Goal: Information Seeking & Learning: Check status

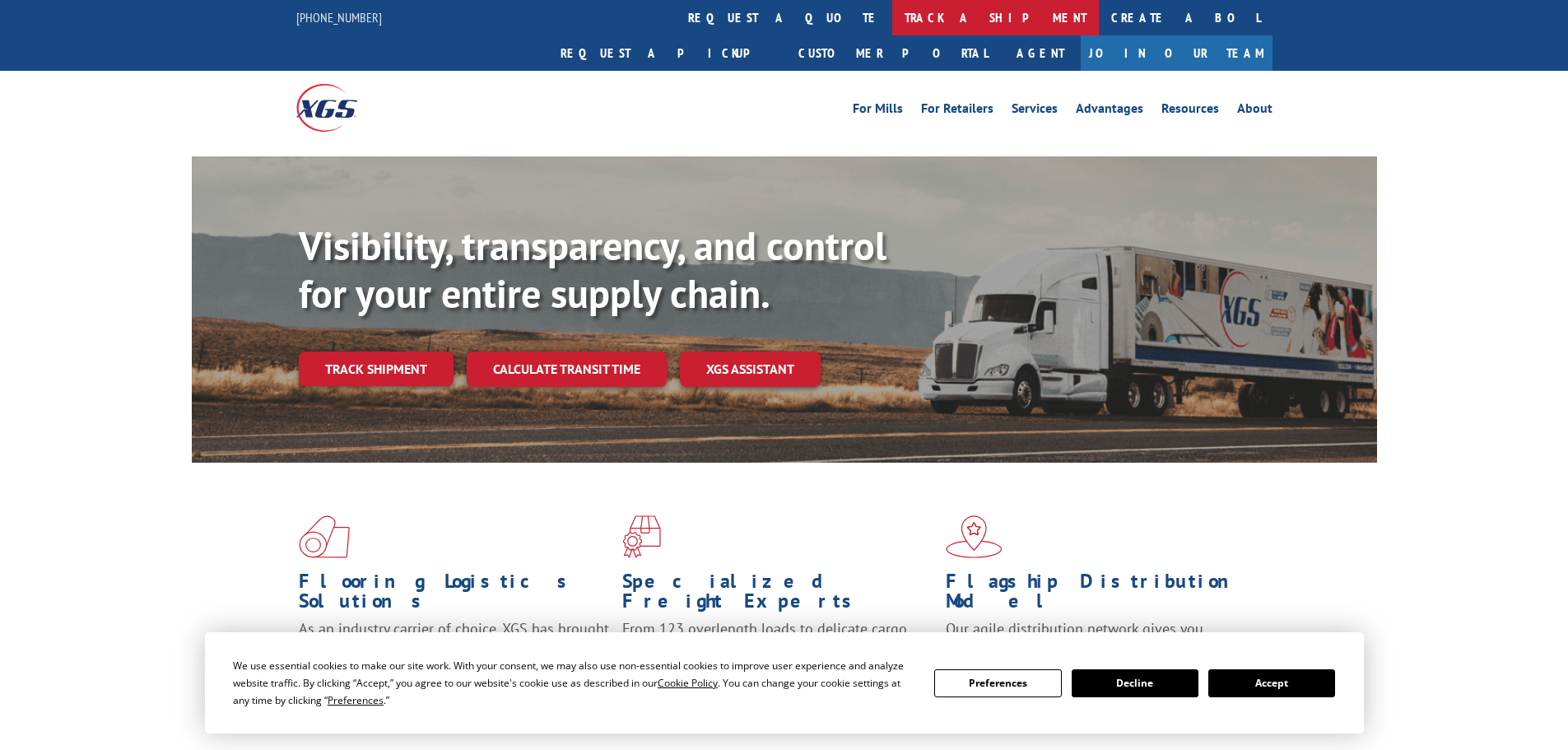
click at [892, 25] on link "track a shipment" at bounding box center [995, 18] width 207 height 35
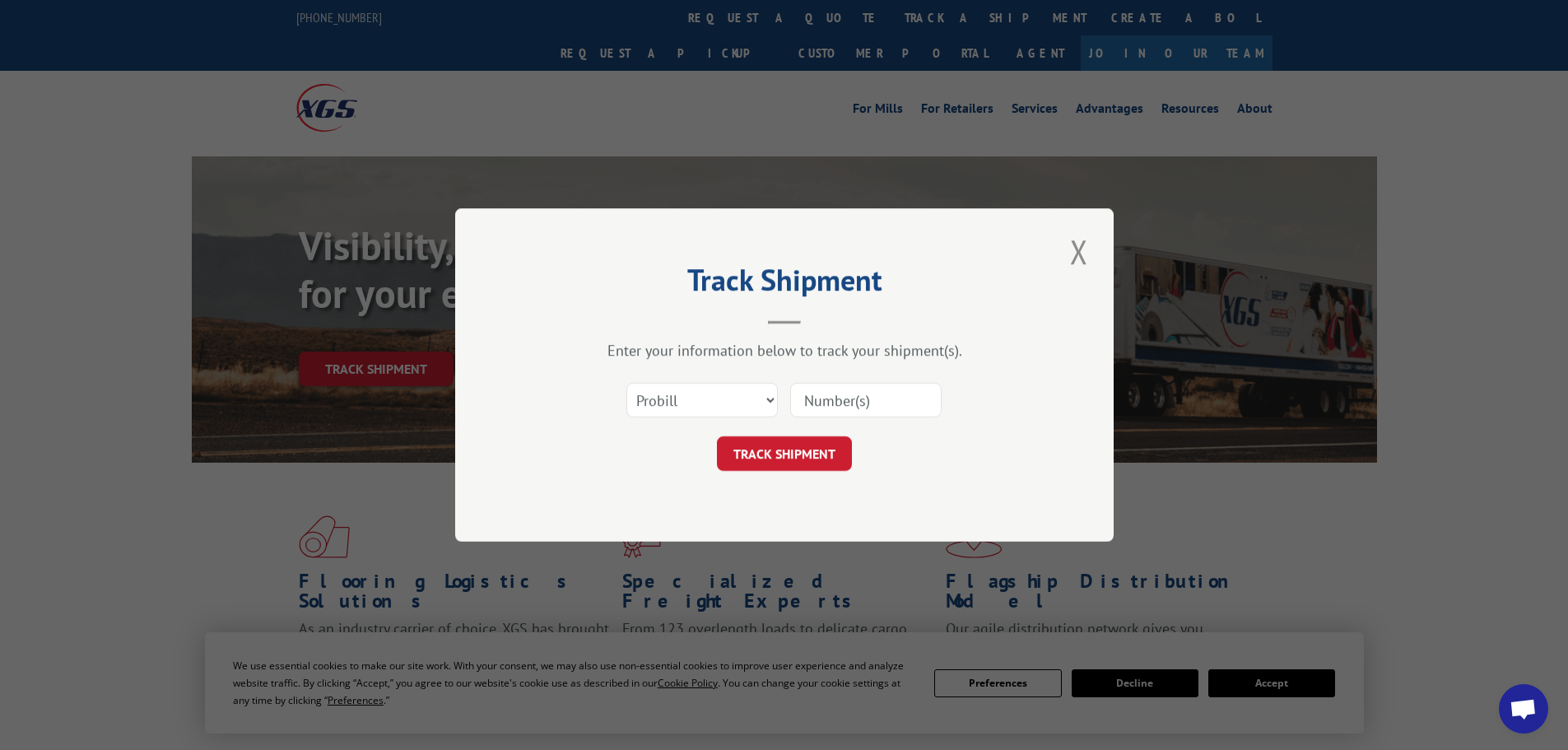
click at [827, 389] on input at bounding box center [866, 399] width 151 height 34
paste input "17514552"
type input "17514552"
click at [781, 468] on button "TRACK SHIPMENT" at bounding box center [785, 453] width 135 height 34
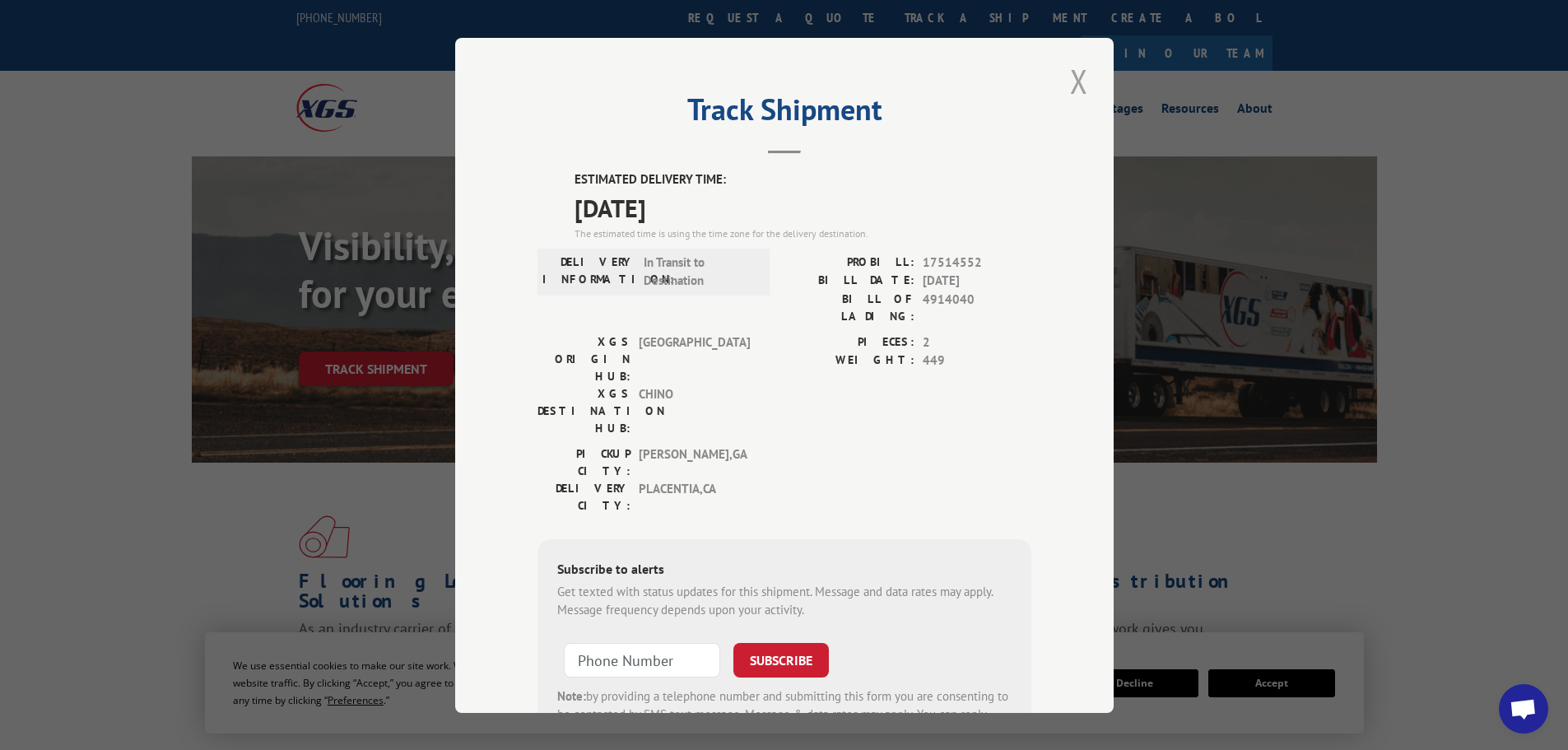
click at [1065, 90] on button "Close modal" at bounding box center [1079, 81] width 28 height 46
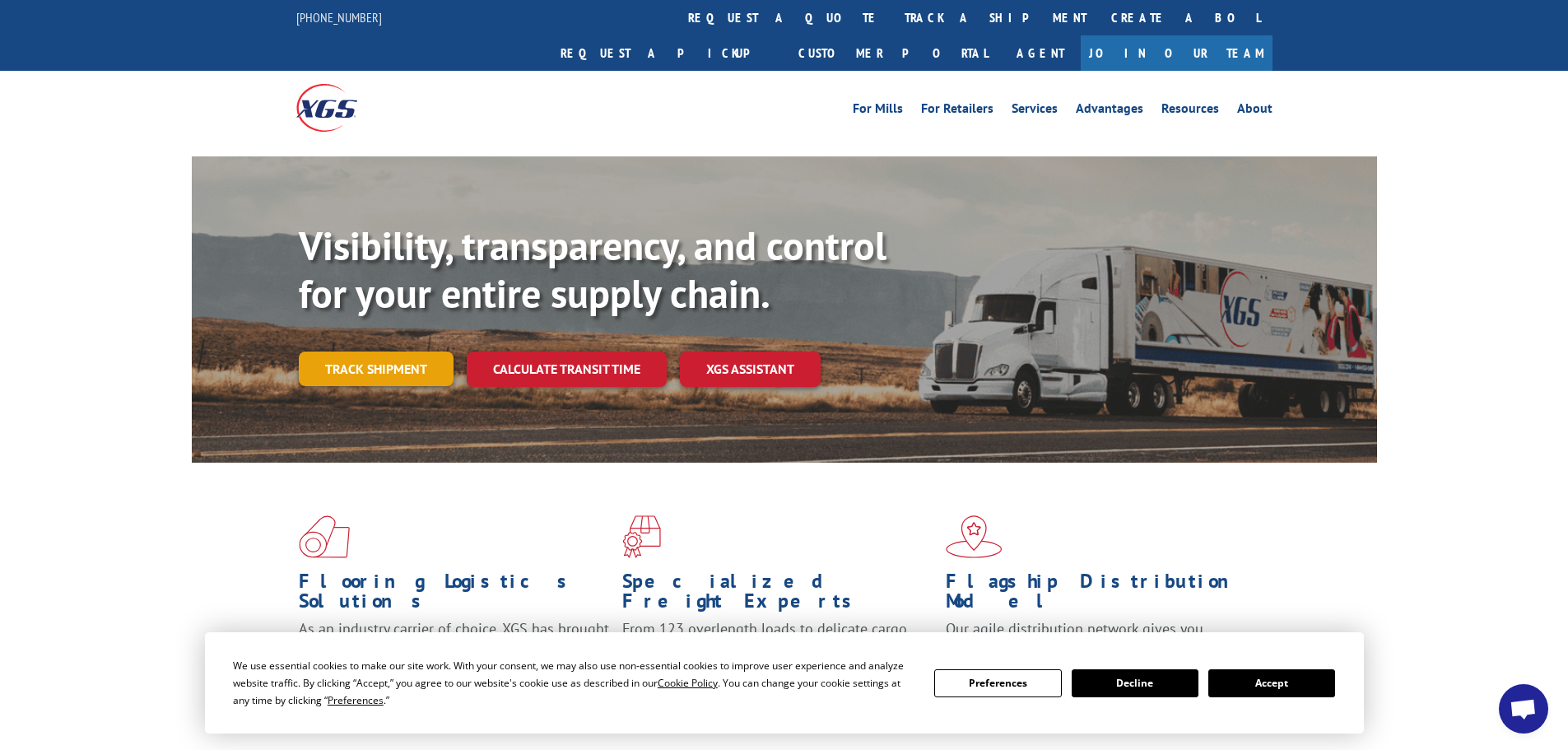
click at [367, 352] on link "Track shipment" at bounding box center [376, 368] width 155 height 34
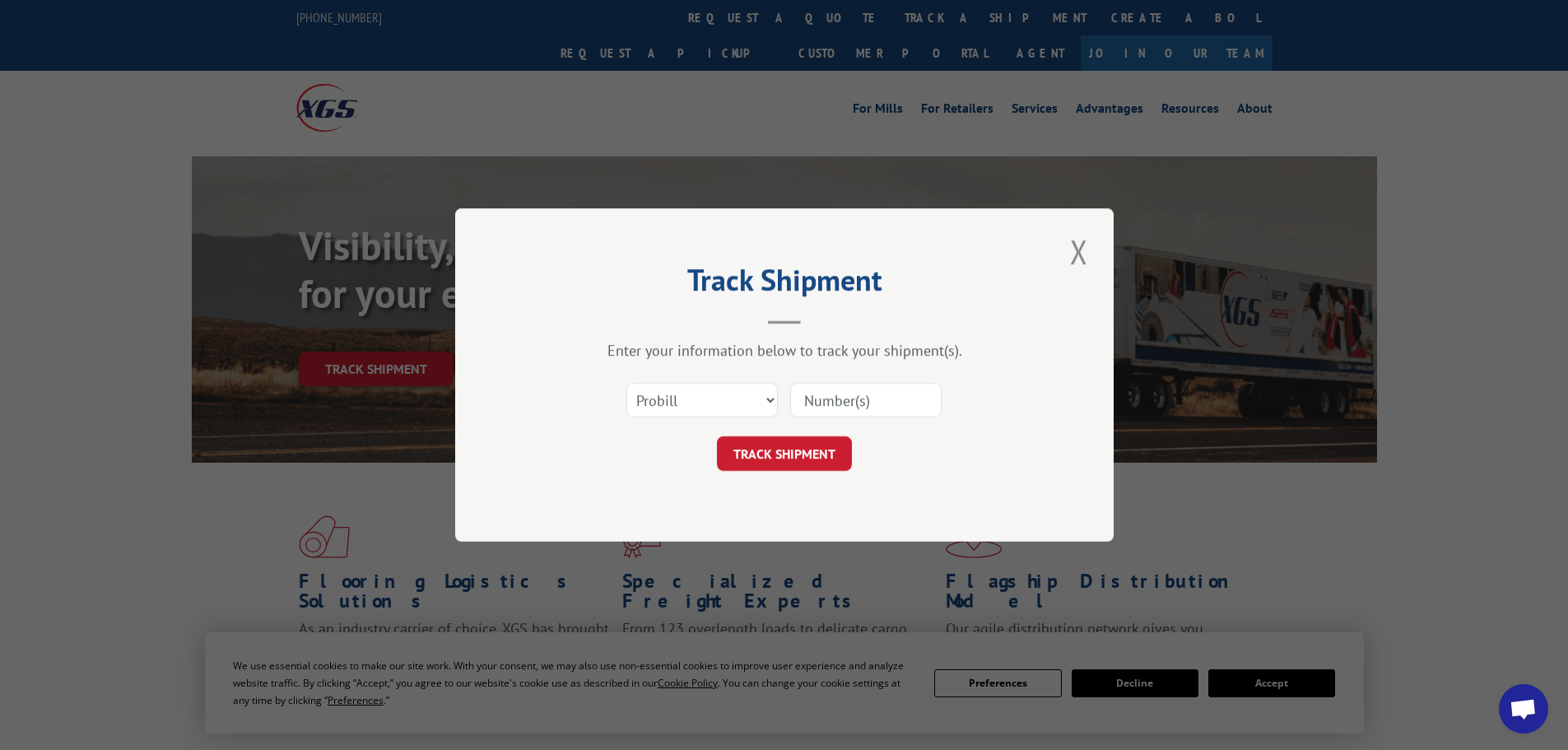
click at [706, 422] on div "Select category... Probill BOL PO" at bounding box center [784, 400] width 494 height 55
click at [707, 404] on select "Select category... Probill BOL PO" at bounding box center [702, 399] width 151 height 34
click at [627, 382] on select "Select category... Probill BOL PO" at bounding box center [702, 399] width 151 height 34
click at [694, 420] on div "Select category... Probill BOL PO" at bounding box center [784, 400] width 494 height 55
click at [693, 404] on select "Select category... Probill BOL PO" at bounding box center [702, 399] width 151 height 34
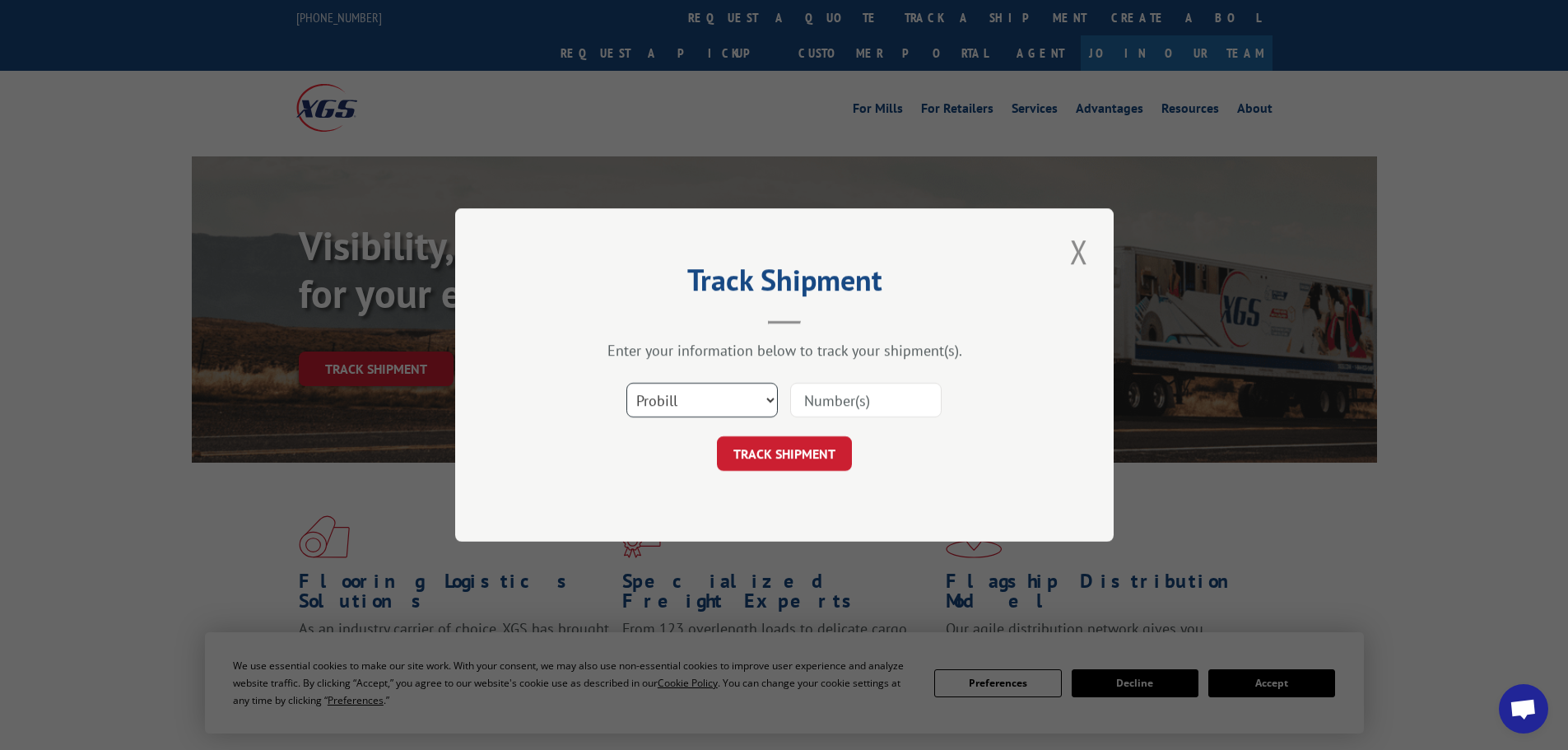
select select "bol"
click at [627, 382] on select "Select category... Probill BOL PO" at bounding box center [702, 399] width 151 height 34
click at [896, 403] on input at bounding box center [866, 399] width 151 height 34
paste input "4914040"
type input "4914040"
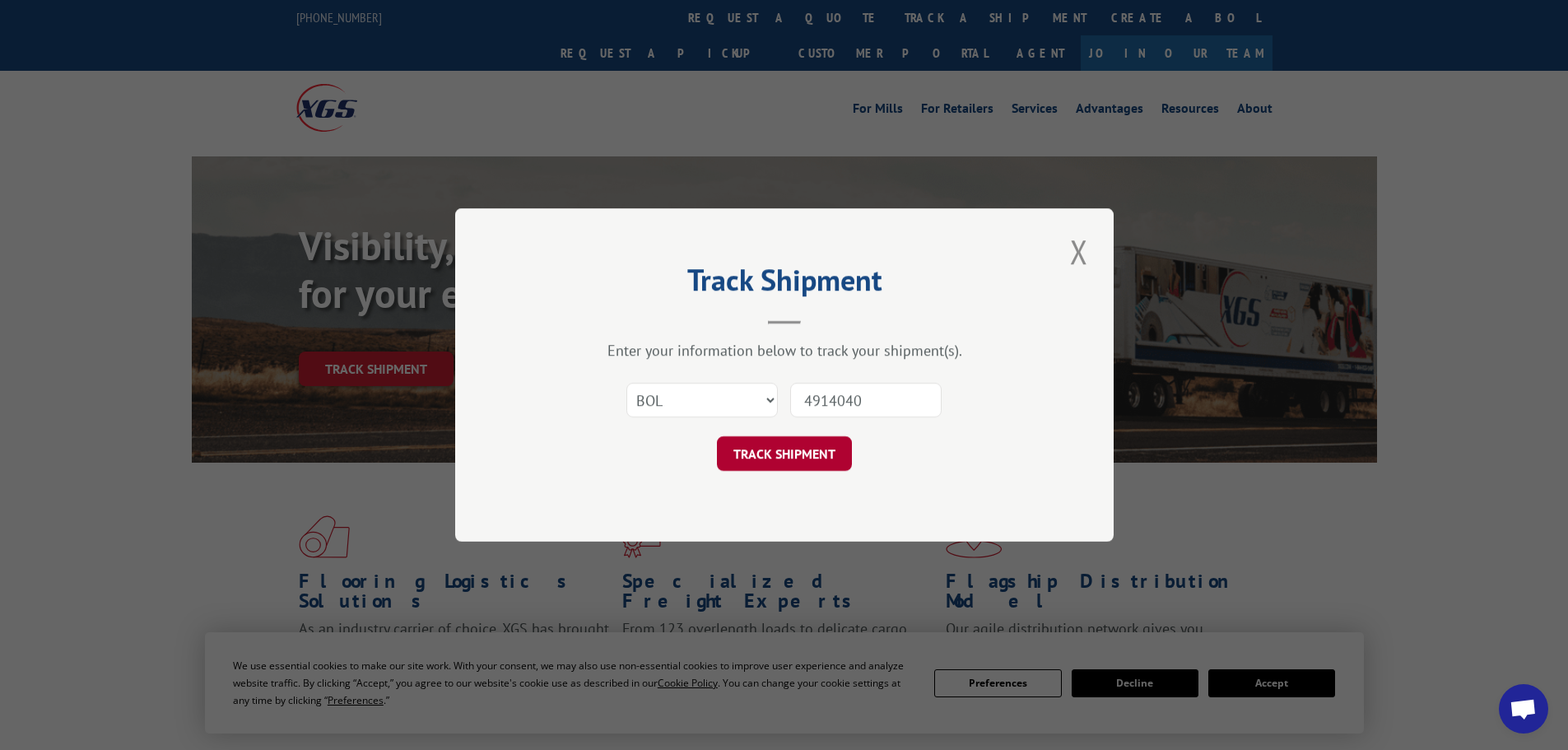
click at [827, 455] on button "TRACK SHIPMENT" at bounding box center [785, 453] width 135 height 34
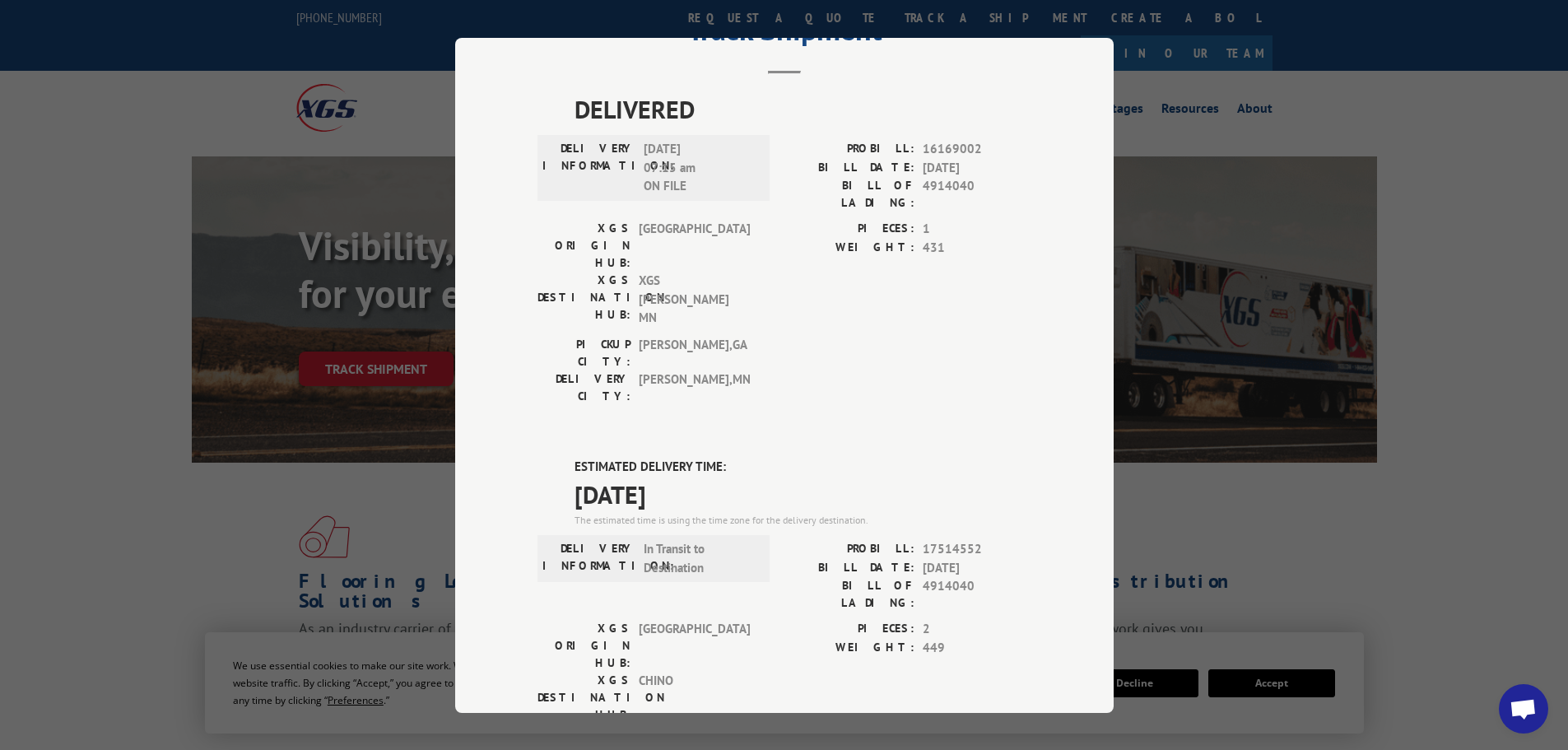
scroll to position [6, 0]
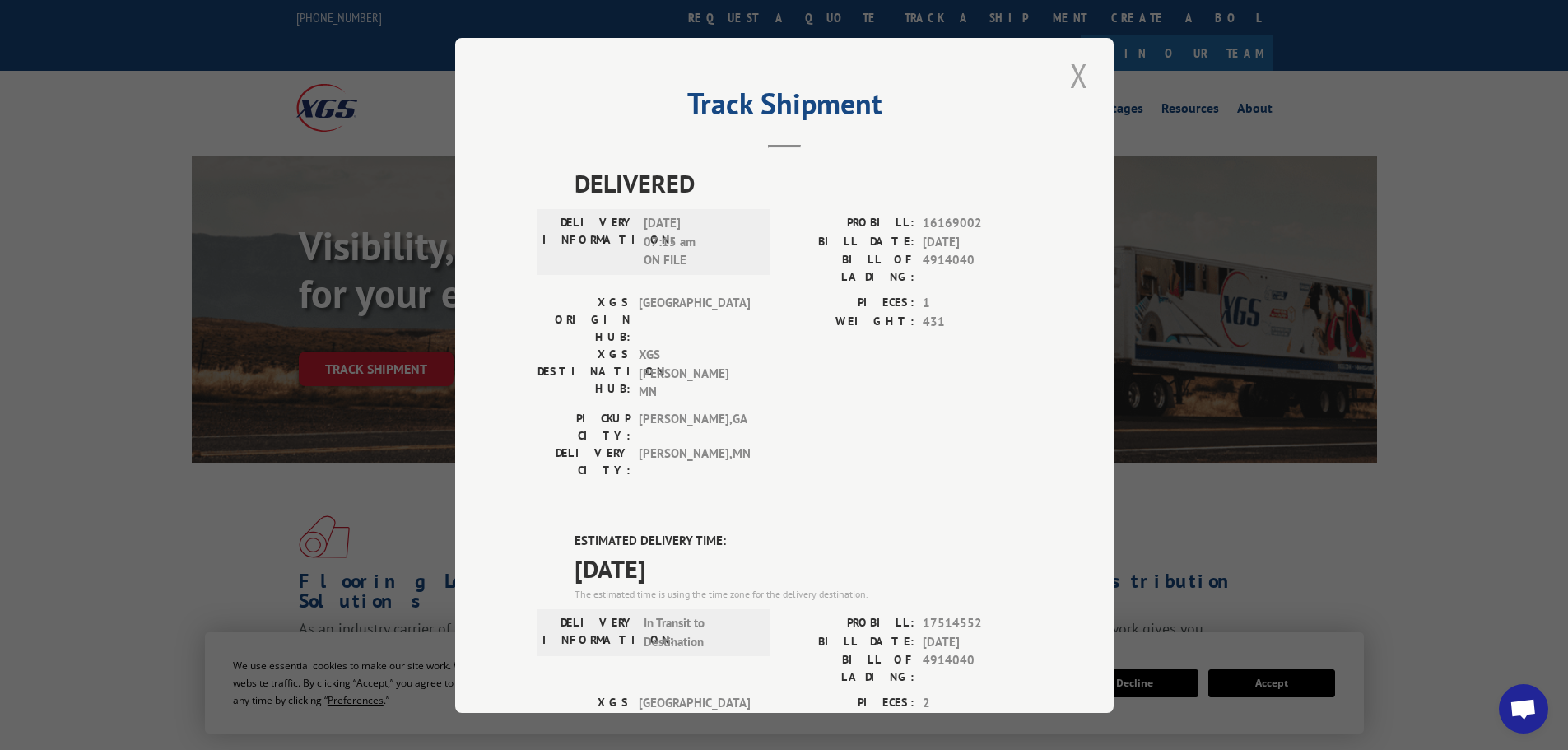
click at [1070, 70] on button "Close modal" at bounding box center [1079, 76] width 28 height 46
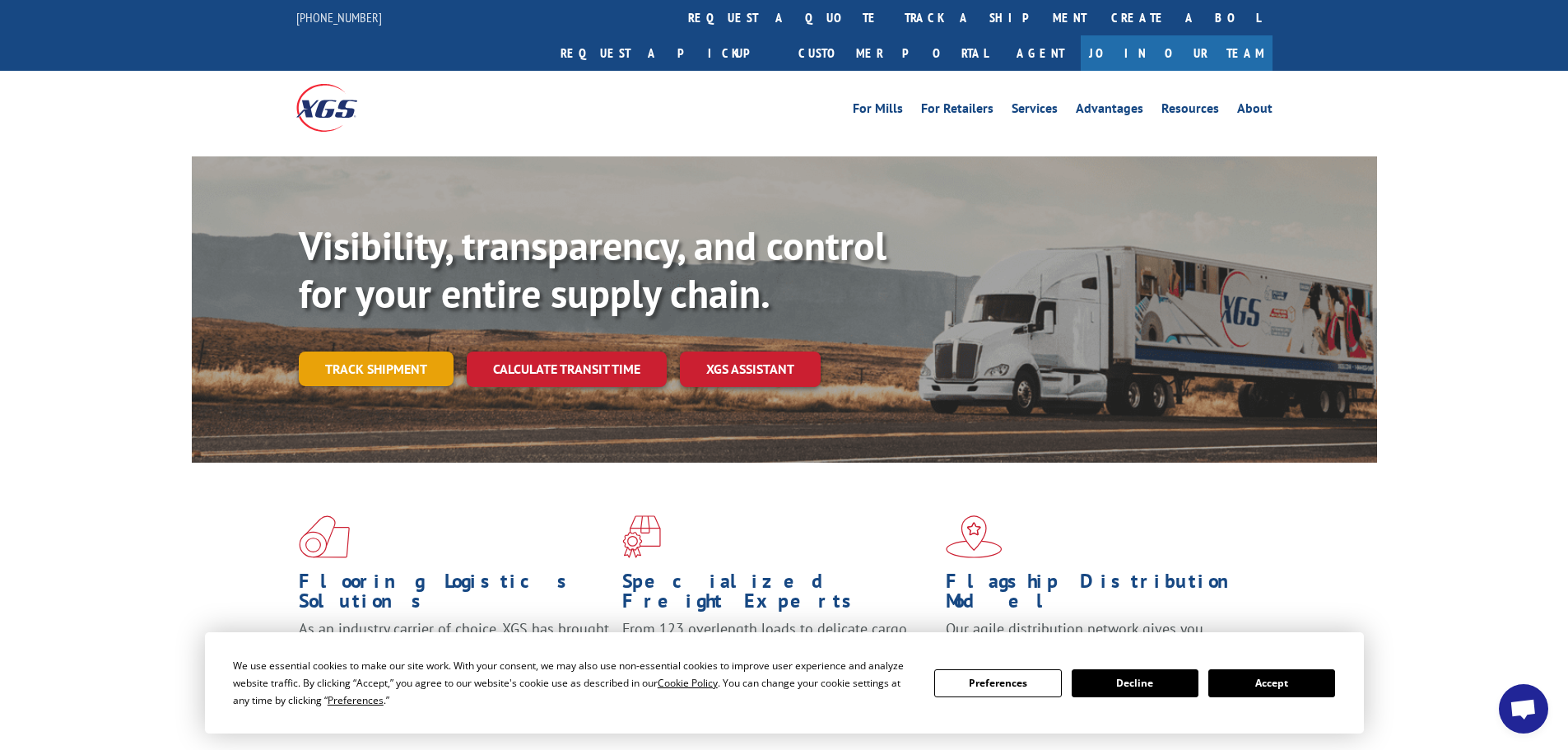
click at [429, 352] on link "Track shipment" at bounding box center [376, 368] width 155 height 34
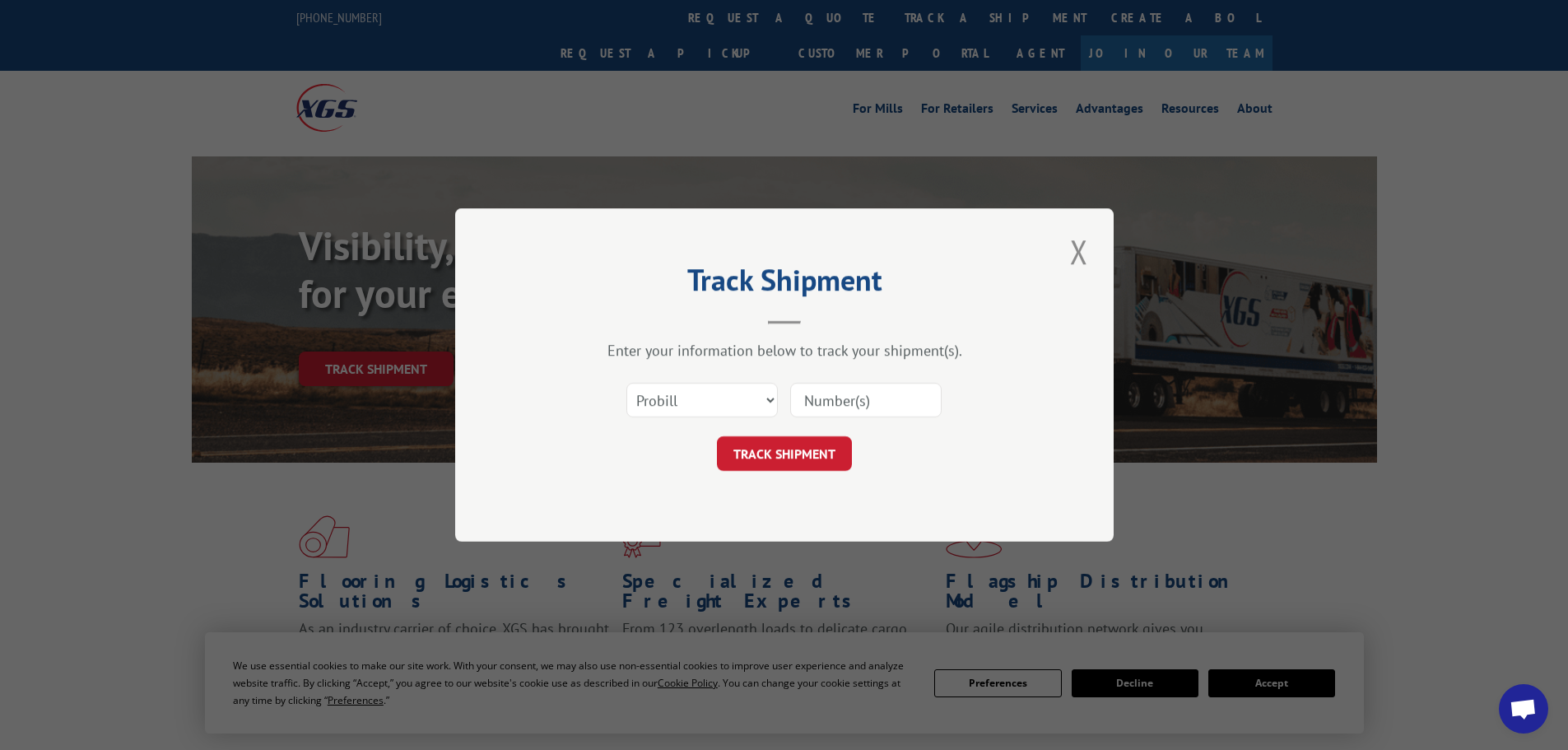
click at [935, 375] on div "Select category... Probill BOL PO" at bounding box center [784, 400] width 494 height 55
click at [908, 410] on input at bounding box center [866, 399] width 151 height 34
paste input "17514552"
type input "17514552"
click button "TRACK SHIPMENT" at bounding box center [785, 453] width 135 height 34
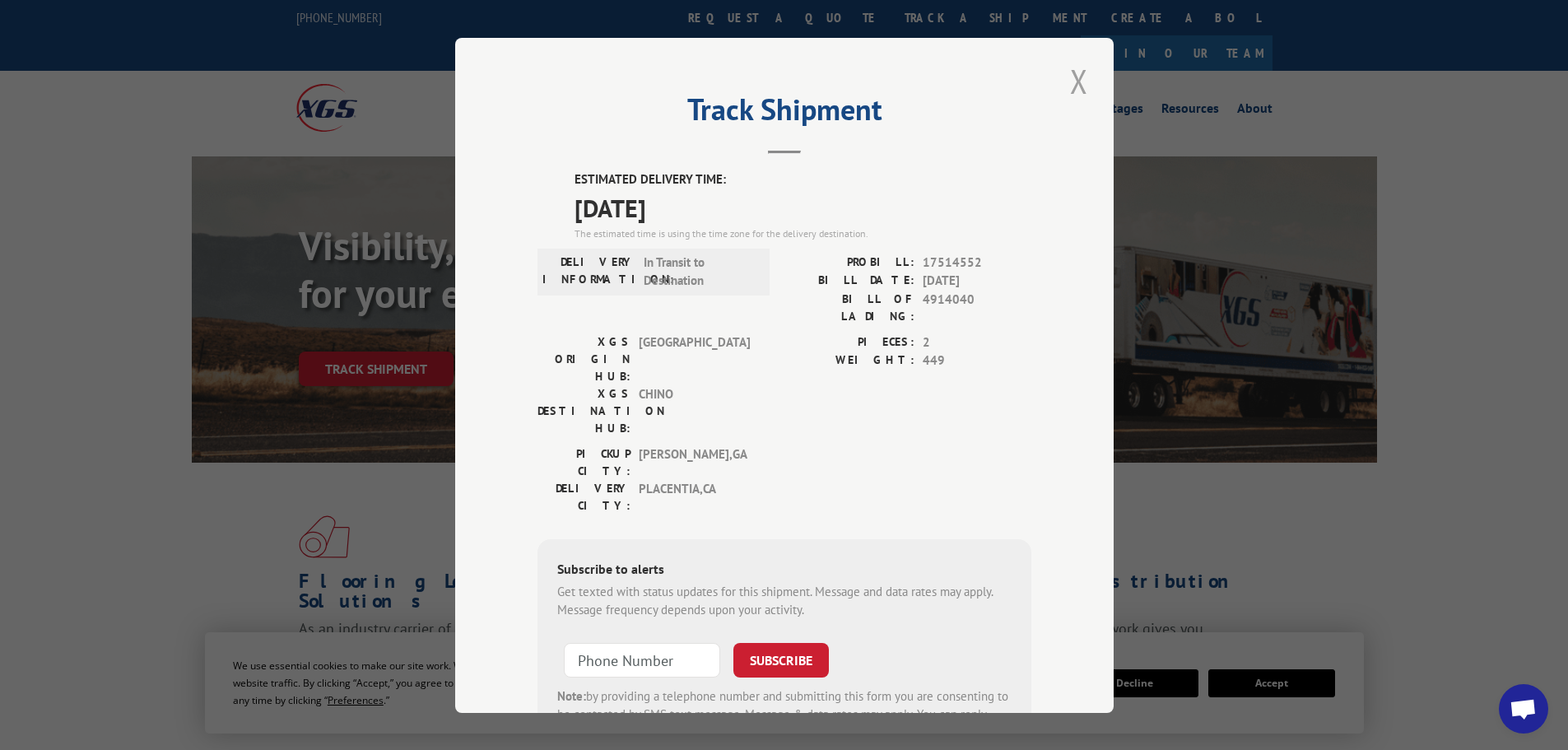
click at [1079, 79] on button "Close modal" at bounding box center [1079, 81] width 28 height 46
